Goal: Information Seeking & Learning: Learn about a topic

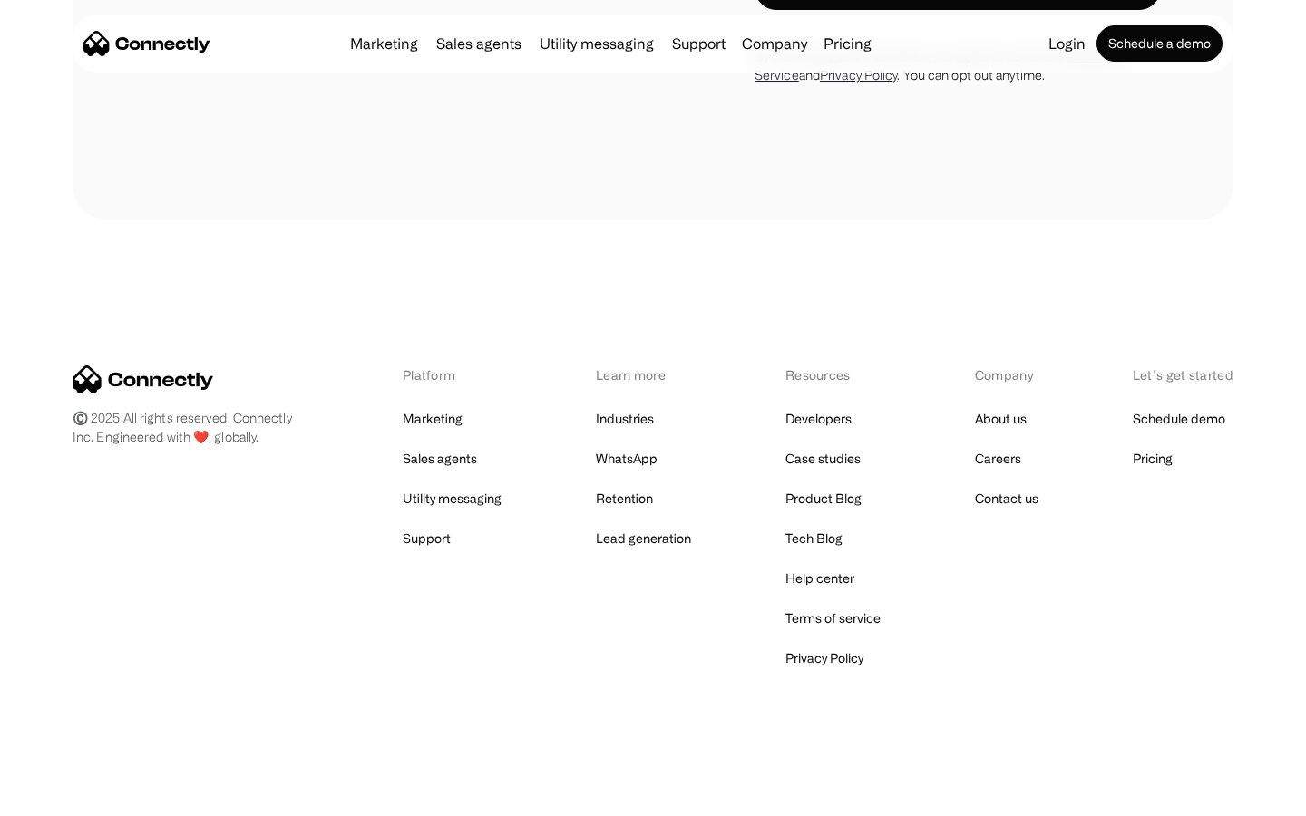
scroll to position [3067, 0]
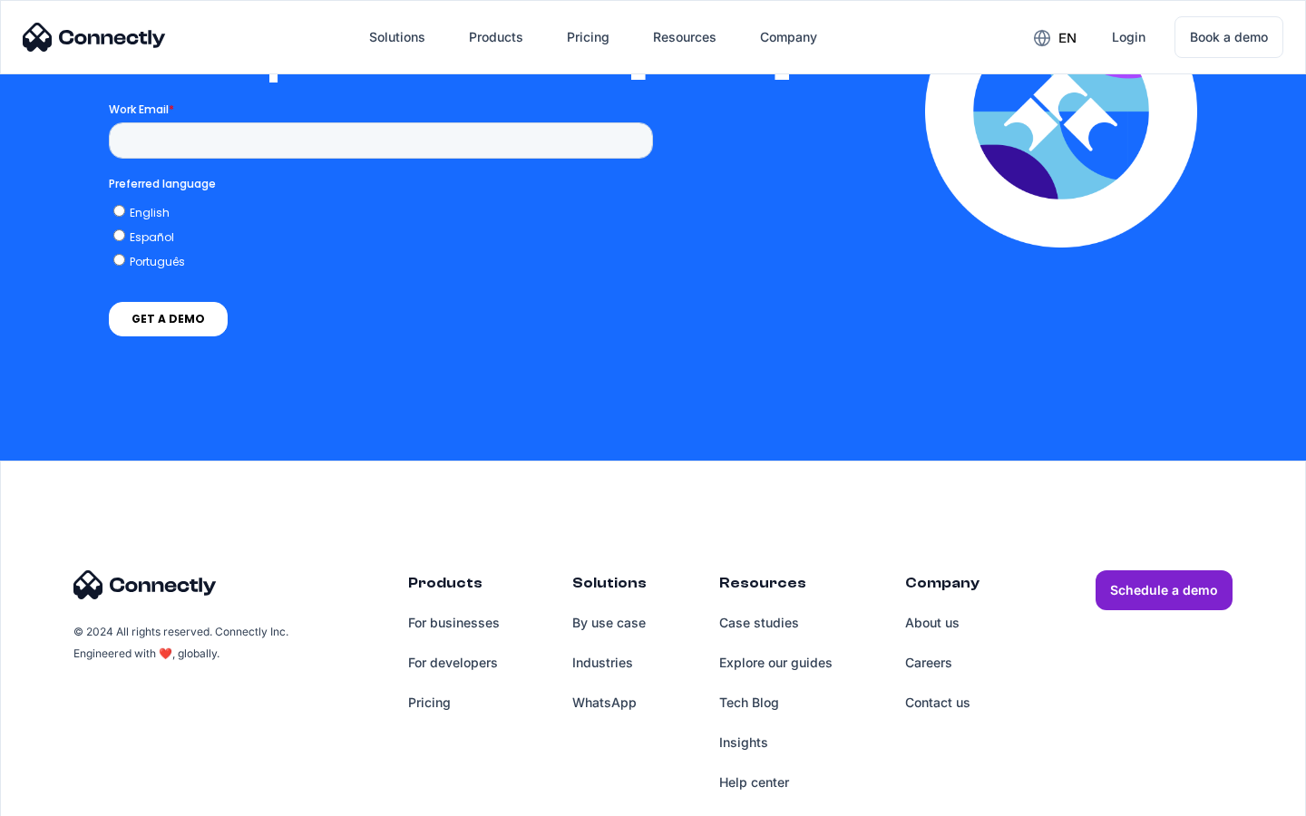
scroll to position [3964, 0]
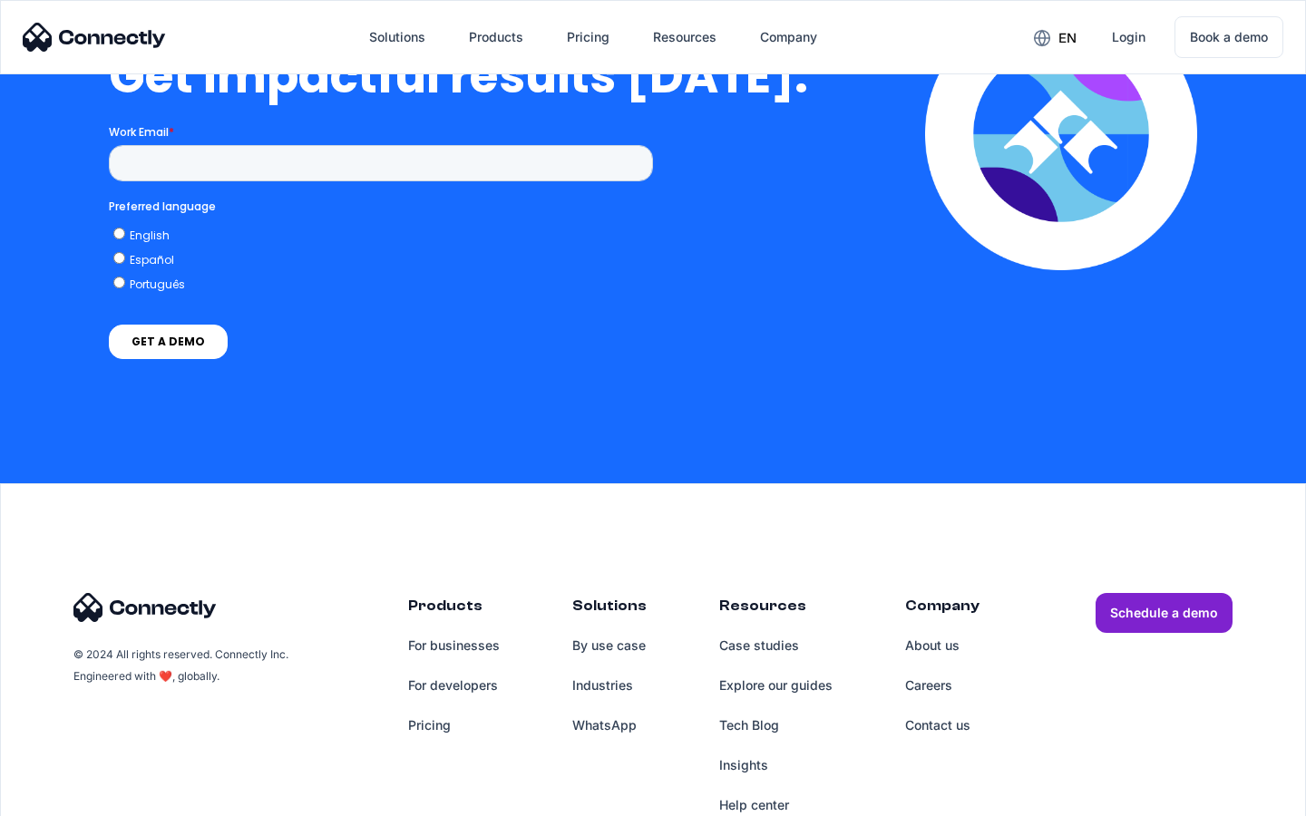
scroll to position [3984, 0]
